Goal: Task Accomplishment & Management: Manage account settings

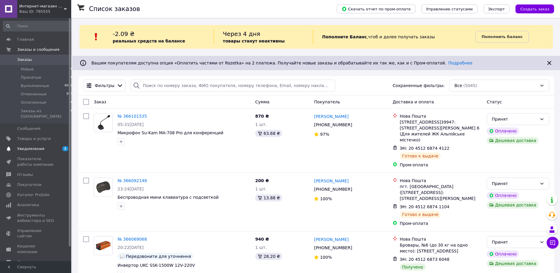
click at [24, 146] on span "Уведомления" at bounding box center [30, 148] width 27 height 5
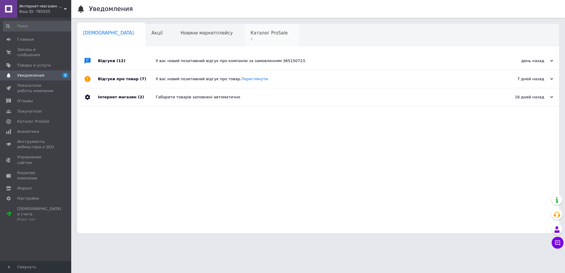
click at [251, 34] on span "Каталог ProSale" at bounding box center [269, 32] width 37 height 5
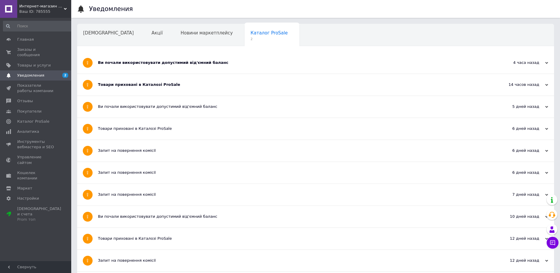
click at [170, 63] on div "Ви почали використовувати допустимий від'ємний баланс" at bounding box center [293, 62] width 391 height 5
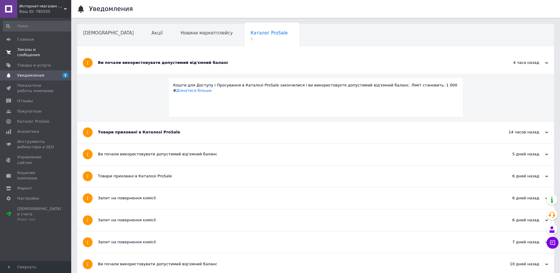
click at [22, 49] on span "Заказы и сообщения" at bounding box center [36, 52] width 38 height 11
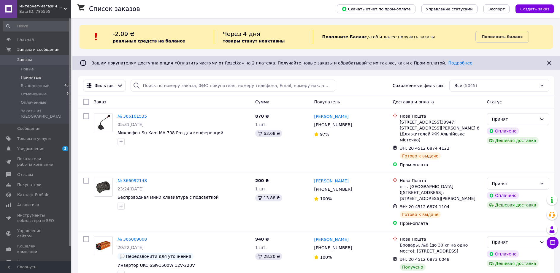
click at [33, 77] on span "Принятые" at bounding box center [31, 77] width 20 height 5
